Goal: Task Accomplishment & Management: Use online tool/utility

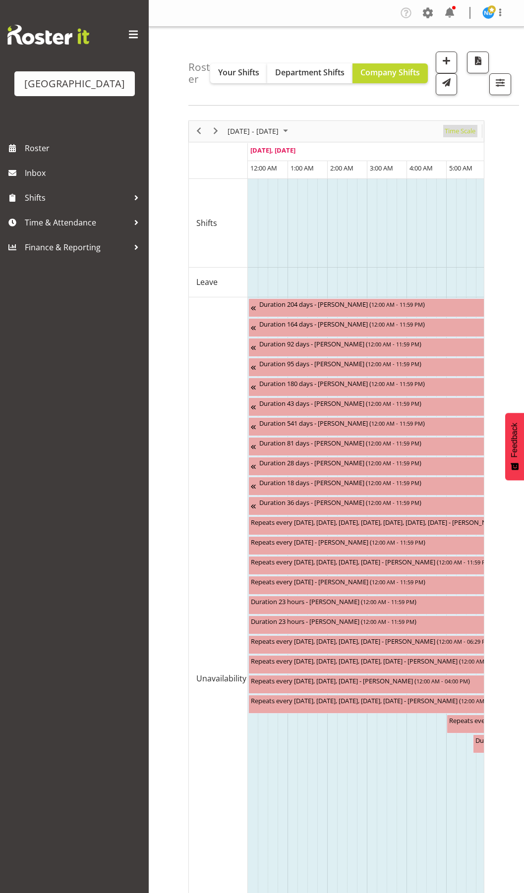
click at [454, 130] on span "Time Scale" at bounding box center [459, 131] width 33 height 12
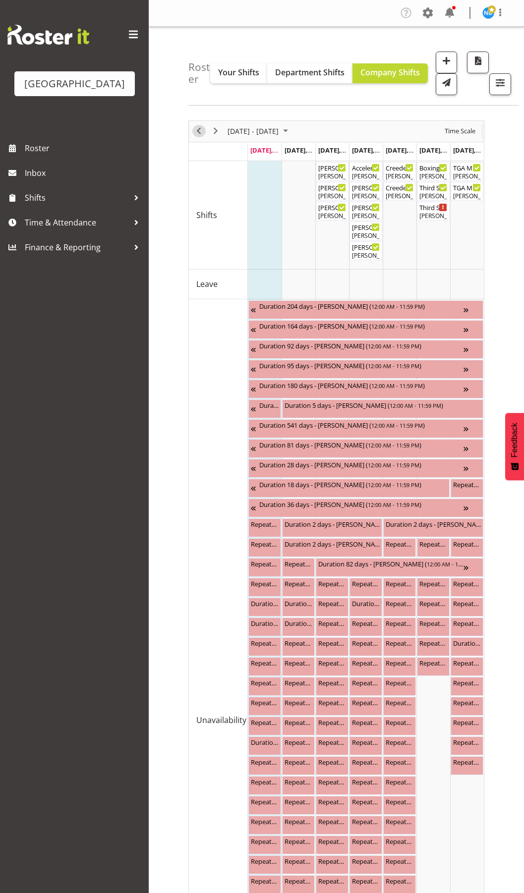
click at [199, 134] on span "Previous" at bounding box center [199, 131] width 12 height 12
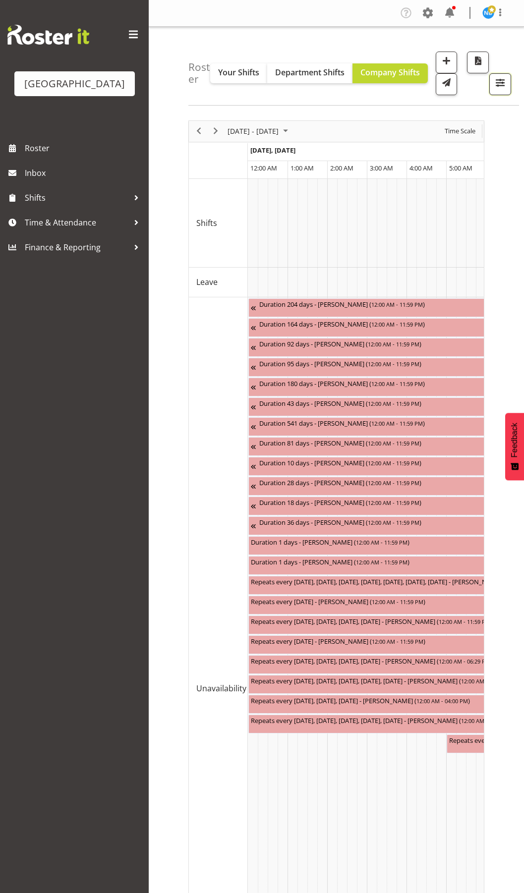
click at [493, 82] on span "button" at bounding box center [499, 82] width 13 height 13
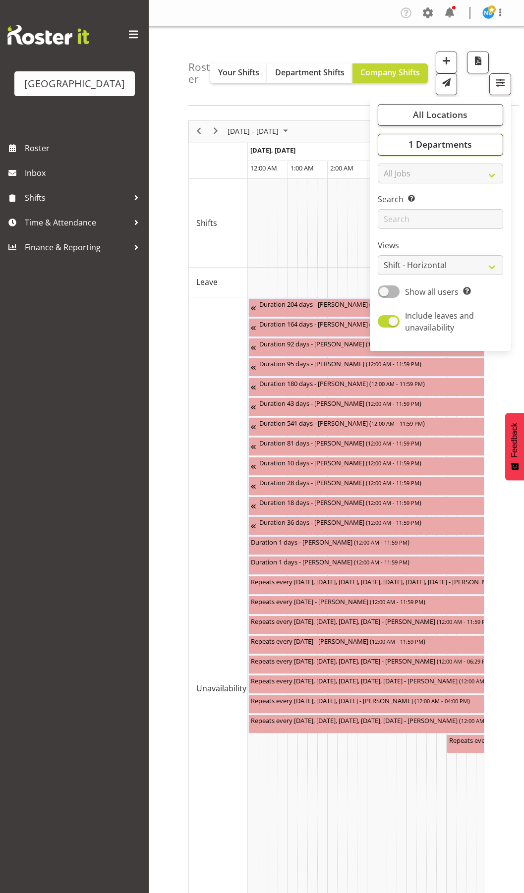
click at [452, 135] on button "1 Departments" at bounding box center [439, 145] width 125 height 22
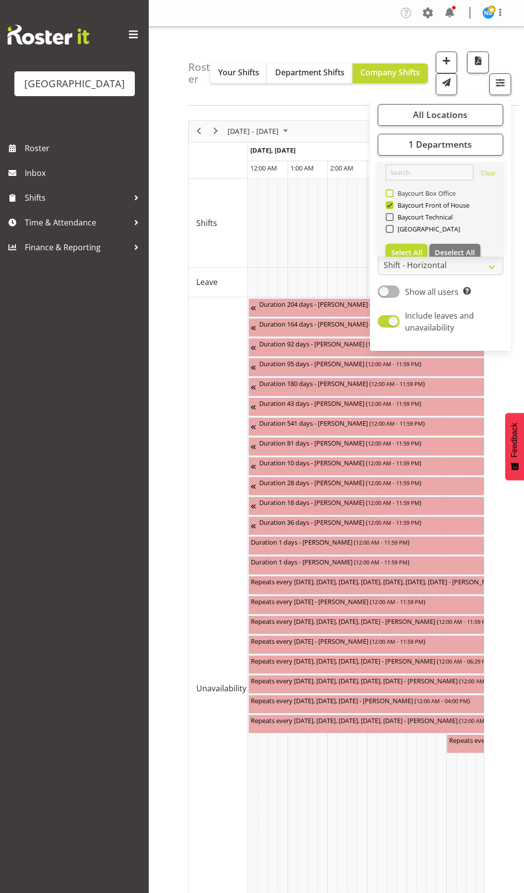
click at [390, 192] on span at bounding box center [389, 193] width 8 height 8
click at [390, 192] on input "Baycourt Box Office" at bounding box center [388, 193] width 6 height 6
checkbox input "true"
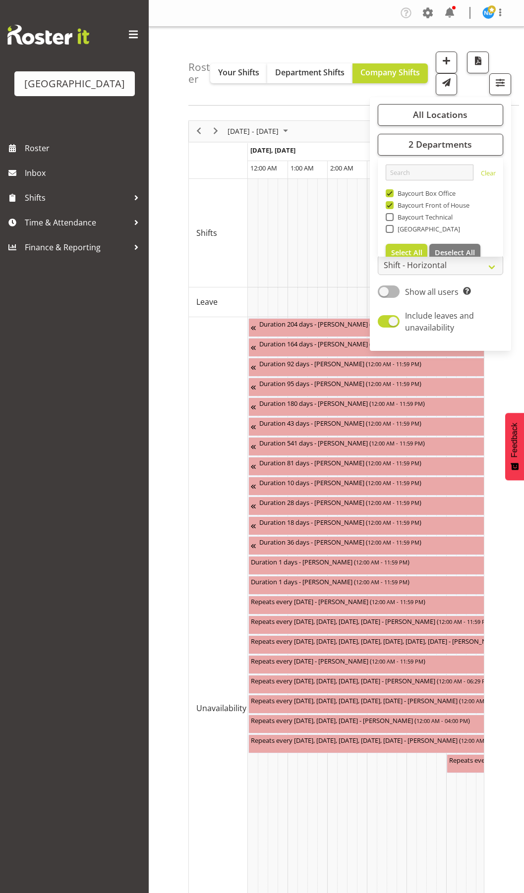
click at [354, 95] on div "Roster Your Shifts Department Shifts Company Shifts All Locations [GEOGRAPHIC_D…" at bounding box center [353, 66] width 330 height 79
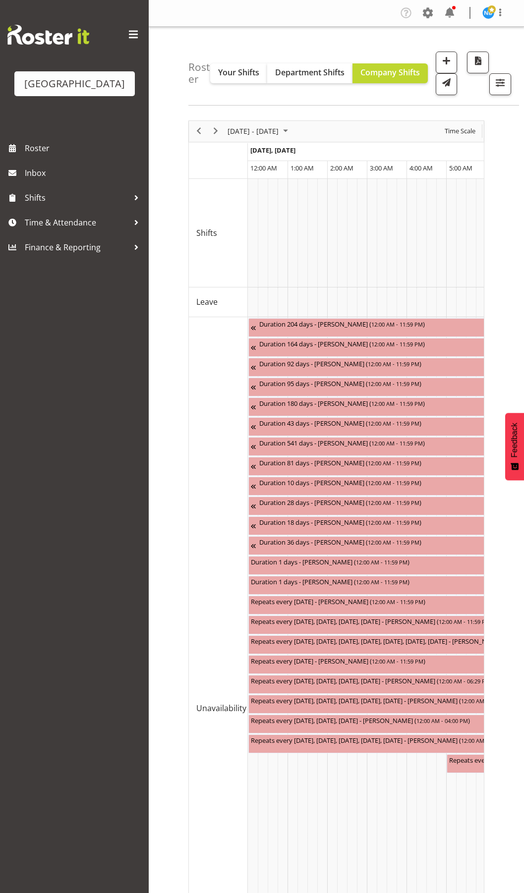
click at [132, 33] on span at bounding box center [133, 35] width 16 height 16
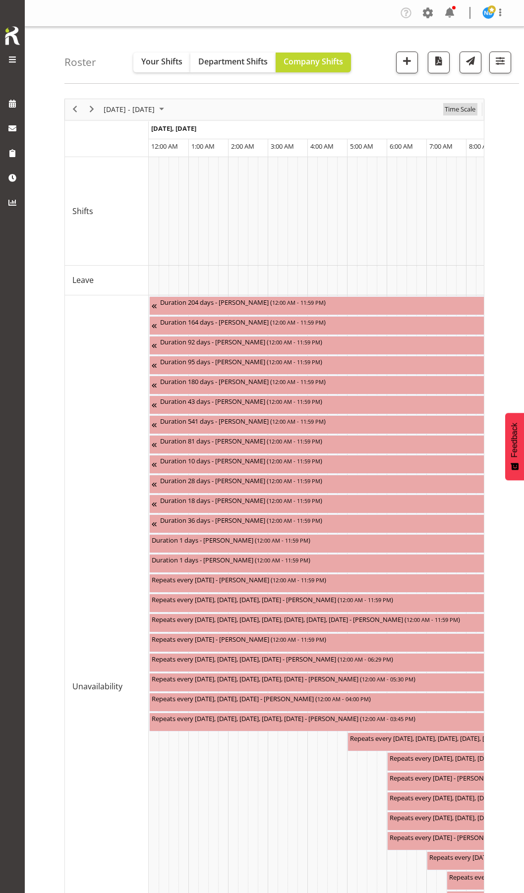
click at [462, 110] on span "Time Scale" at bounding box center [459, 109] width 33 height 12
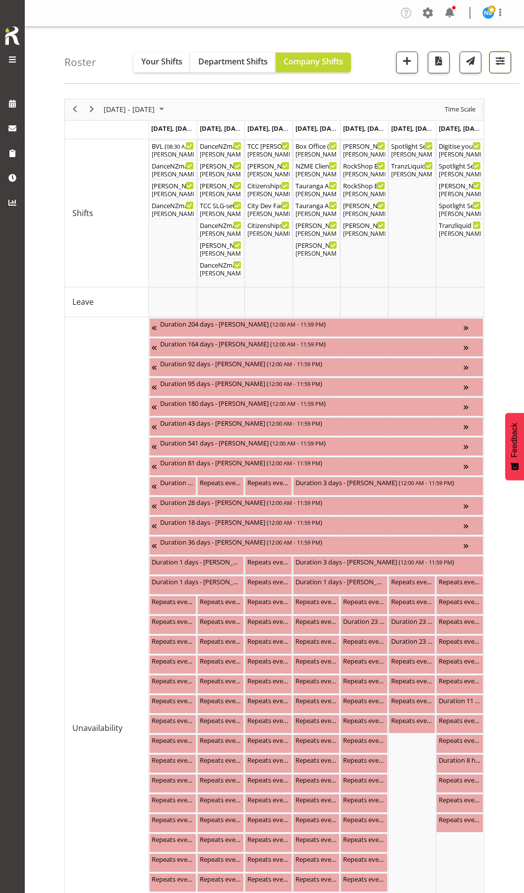
click at [497, 69] on button "button" at bounding box center [500, 63] width 22 height 22
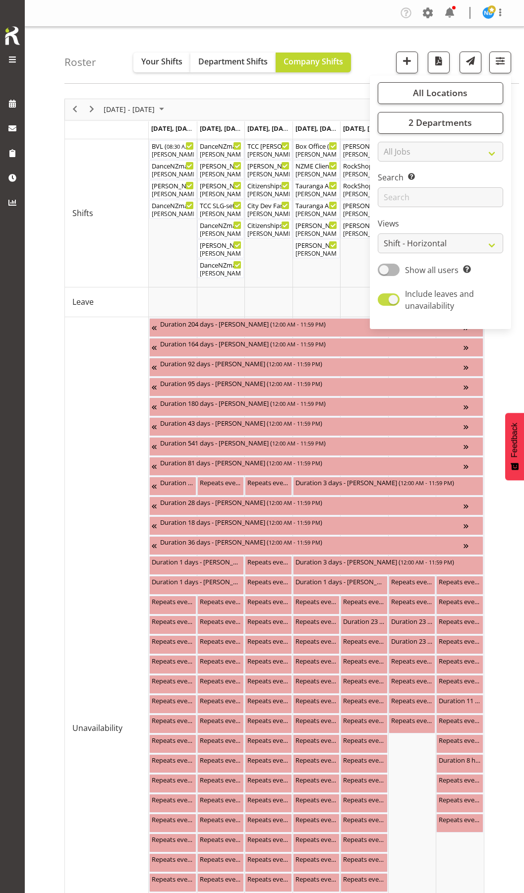
drag, startPoint x: 400, startPoint y: 301, endPoint x: 395, endPoint y: 300, distance: 5.1
click at [400, 300] on span "Include leaves and unavailability" at bounding box center [449, 300] width 100 height 24
click at [384, 300] on input "Include leaves and unavailability" at bounding box center [380, 299] width 6 height 6
checkbox input "false"
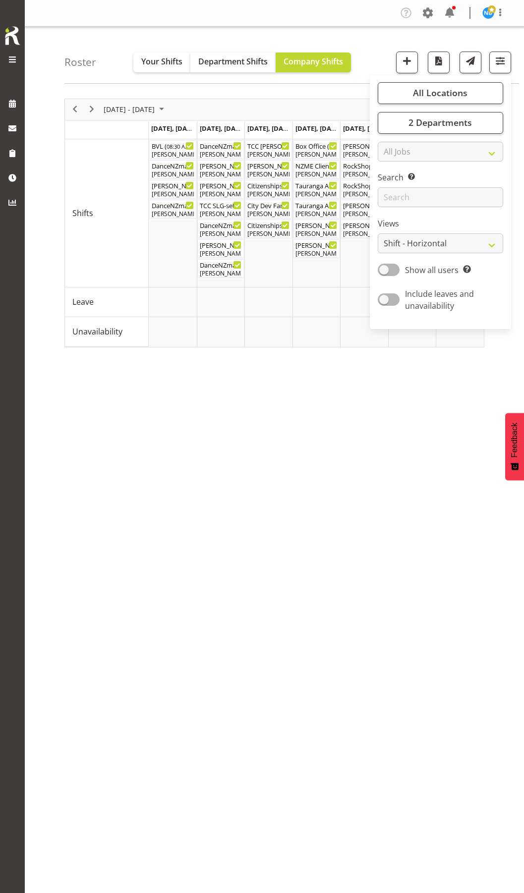
click at [237, 426] on div "[DATE] - [DATE] [DATE] Day Week Fortnight Month calendar Month Agenda Time Scal…" at bounding box center [293, 289] width 459 height 396
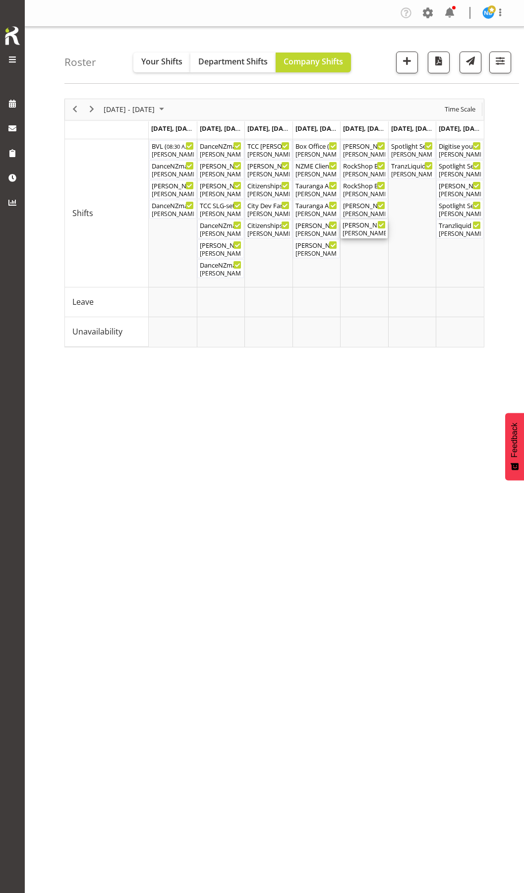
click at [363, 228] on div "[PERSON_NAME] - Rockquest ( 05:30 PM - 08:00 PM )" at bounding box center [363, 224] width 43 height 10
